Goal: Information Seeking & Learning: Learn about a topic

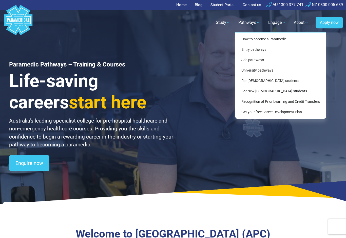
click at [246, 36] on div "How to become a Paramedic Entry pathways Entry pathways For school leavers Matu…" at bounding box center [280, 75] width 91 height 87
click at [248, 40] on link "How to become a Paramedic" at bounding box center [280, 38] width 87 height 9
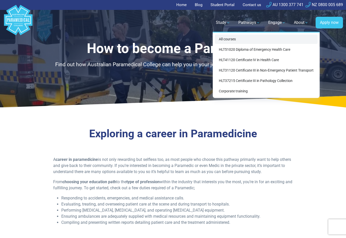
click at [226, 38] on link "All courses" at bounding box center [266, 38] width 103 height 9
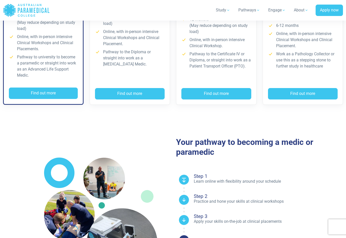
scroll to position [232, 0]
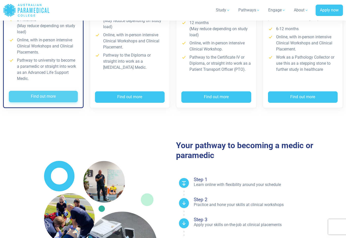
click at [24, 99] on button "Find out more" at bounding box center [43, 97] width 69 height 12
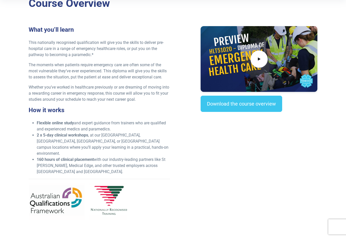
scroll to position [143, 0]
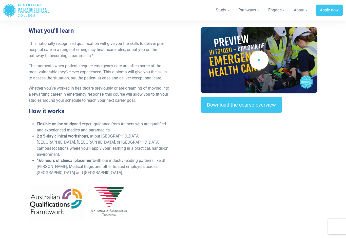
click at [259, 63] on icon at bounding box center [259, 60] width 6 height 8
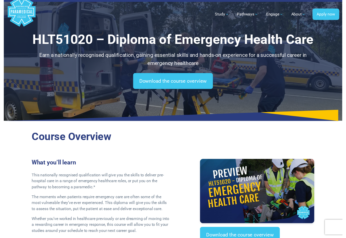
scroll to position [95, 0]
